Goal: Check status: Check status

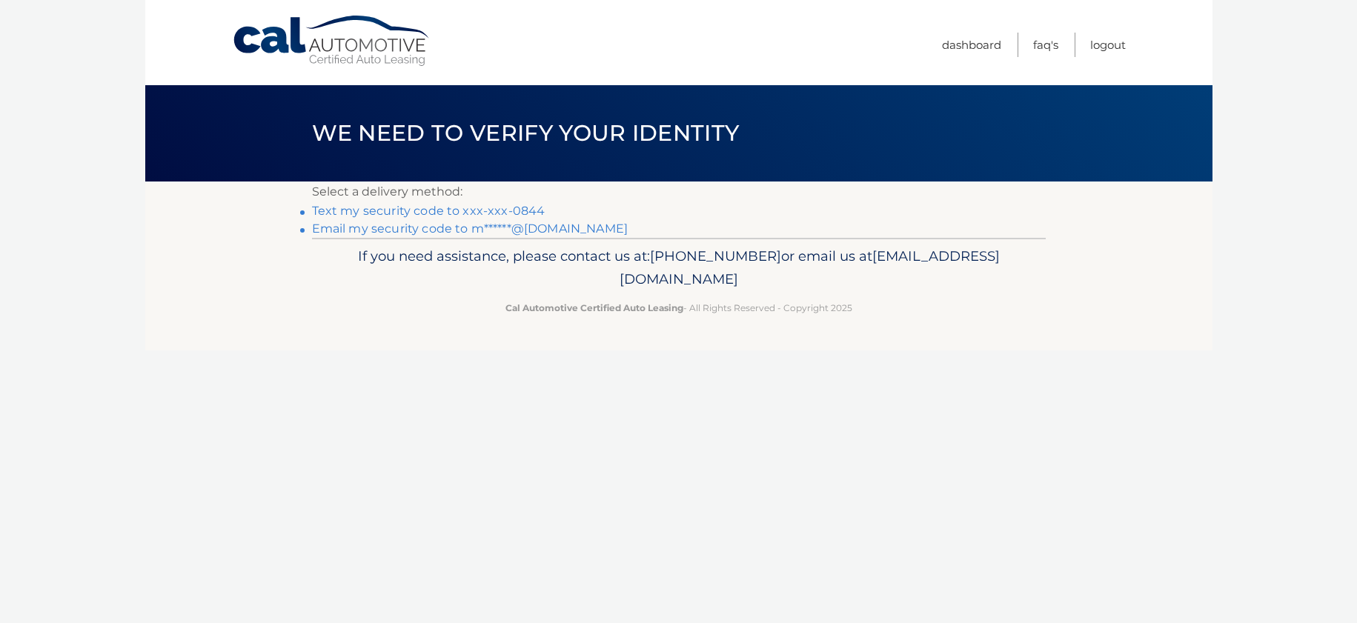
click at [505, 230] on link "Email my security code to m******@gmail.com" at bounding box center [470, 229] width 316 height 14
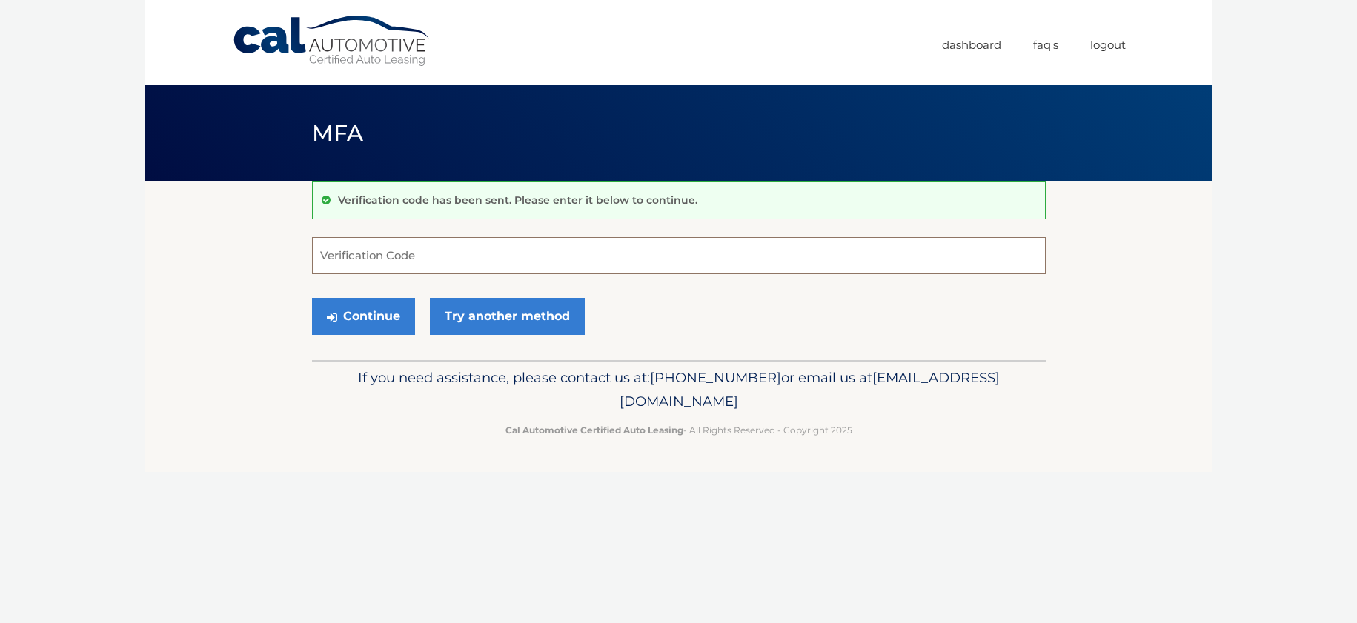
click at [545, 255] on input "Verification Code" at bounding box center [679, 255] width 734 height 37
paste input "291432"
type input "291432"
click at [367, 302] on button "Continue" at bounding box center [363, 316] width 103 height 37
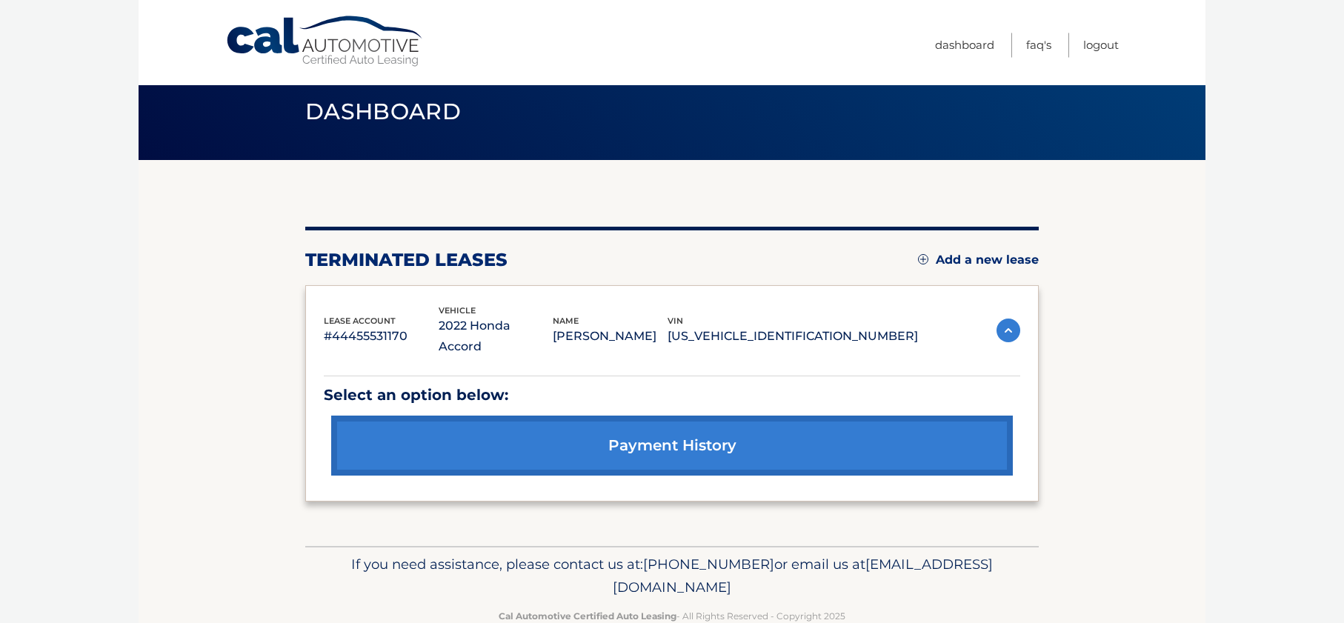
scroll to position [36, 0]
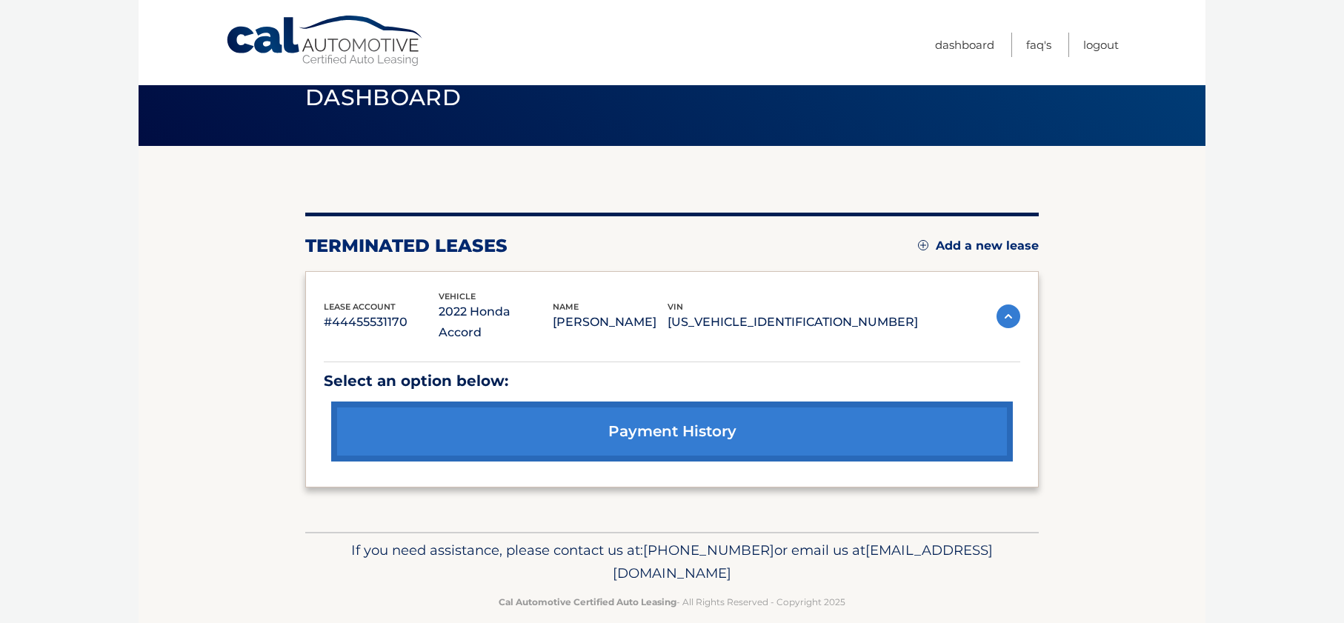
click at [618, 408] on link "payment history" at bounding box center [672, 432] width 682 height 60
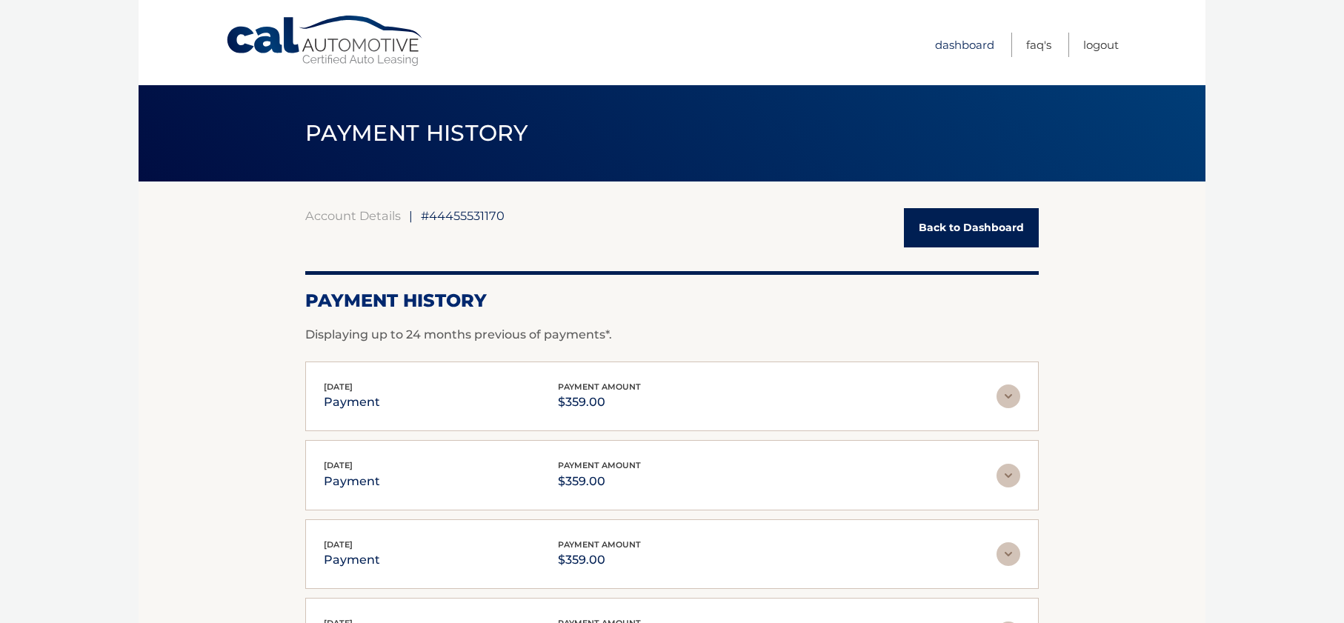
click at [981, 47] on link "Dashboard" at bounding box center [964, 45] width 59 height 24
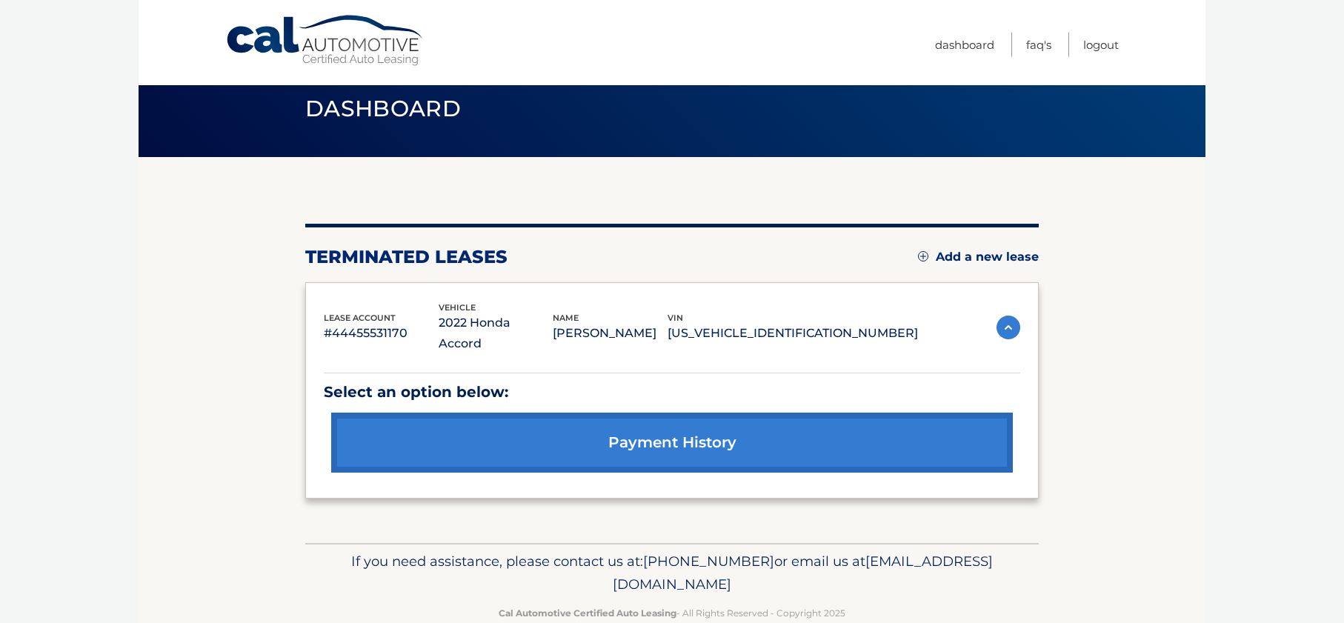
scroll to position [36, 0]
